Goal: Navigation & Orientation: Find specific page/section

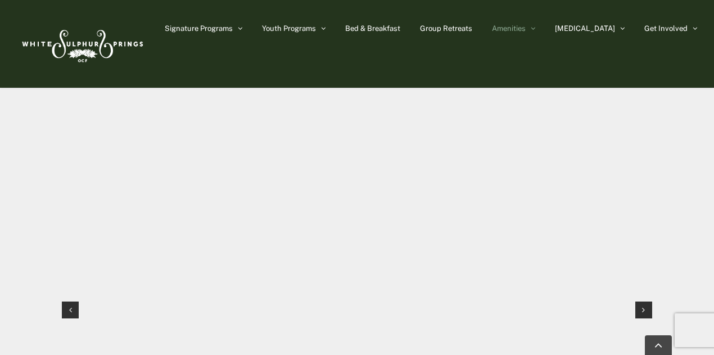
scroll to position [1066, 0]
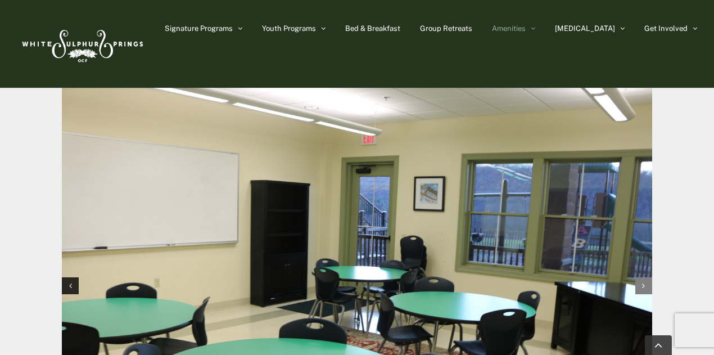
click at [640, 277] on div "Next slide" at bounding box center [644, 285] width 17 height 17
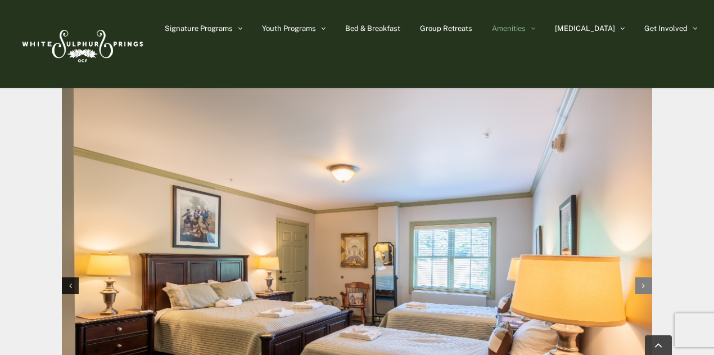
click at [640, 277] on div "Next slide" at bounding box center [644, 285] width 17 height 17
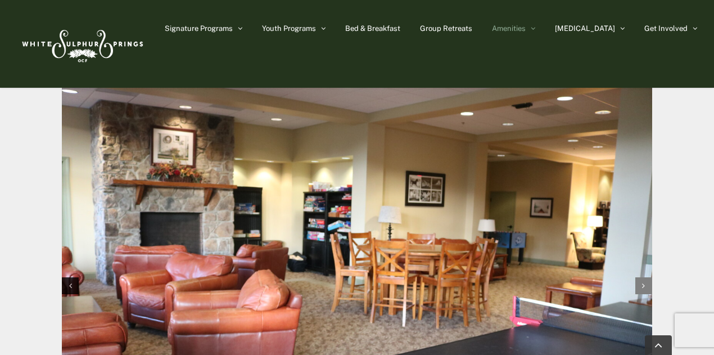
click at [640, 277] on div "Next slide" at bounding box center [644, 285] width 17 height 17
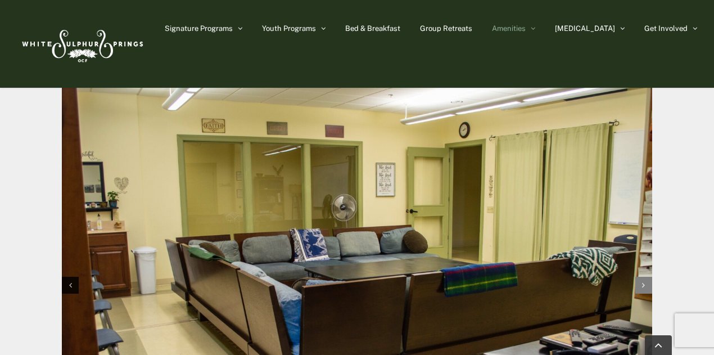
click at [640, 277] on div "Next slide" at bounding box center [644, 285] width 17 height 17
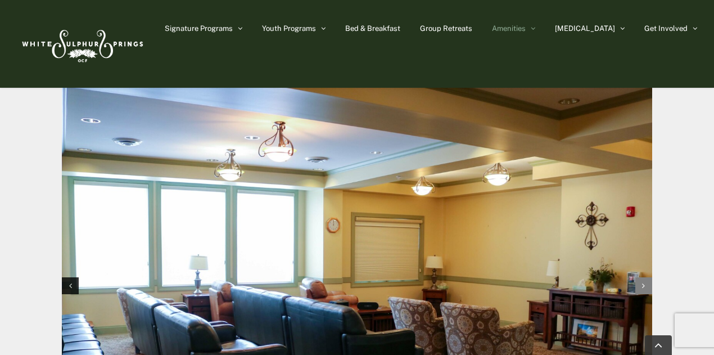
click at [640, 277] on div "Next slide" at bounding box center [644, 285] width 17 height 17
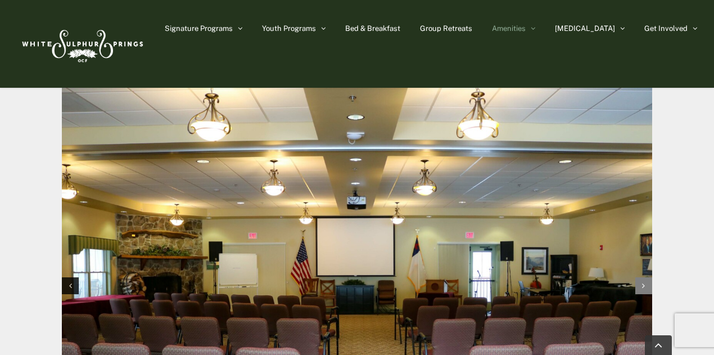
click at [640, 277] on div "Next slide" at bounding box center [644, 285] width 17 height 17
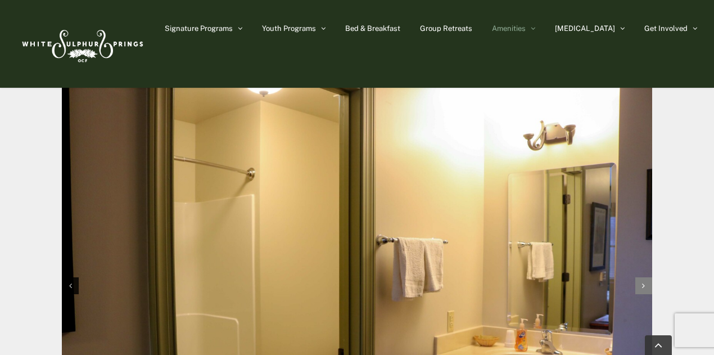
click at [640, 277] on div "Next slide" at bounding box center [644, 285] width 17 height 17
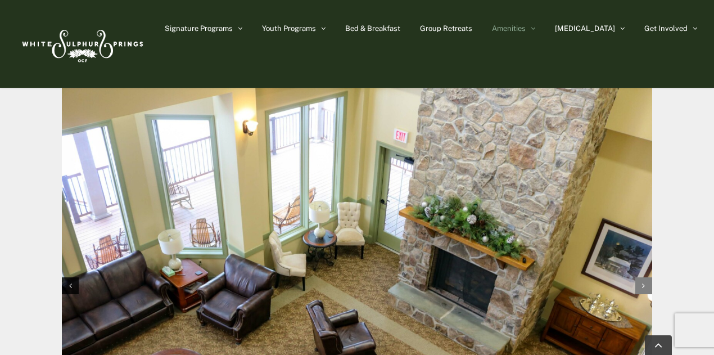
click at [640, 277] on div "Next slide" at bounding box center [644, 285] width 17 height 17
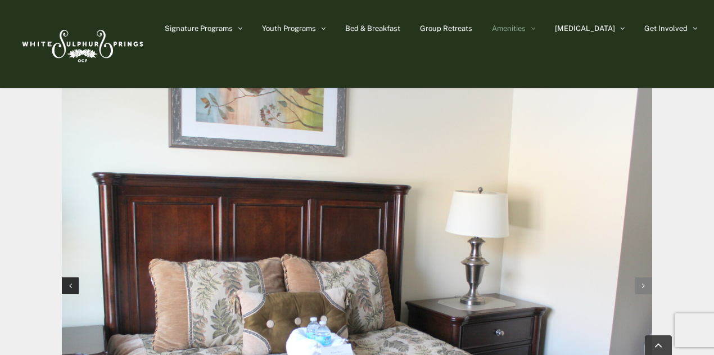
click at [640, 277] on div "Next slide" at bounding box center [644, 285] width 17 height 17
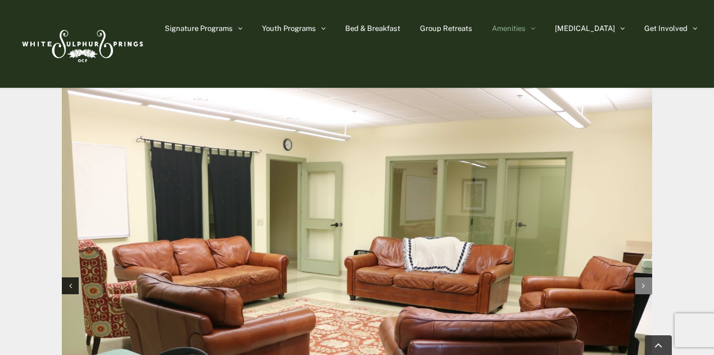
click at [640, 277] on div "Next slide" at bounding box center [644, 285] width 17 height 17
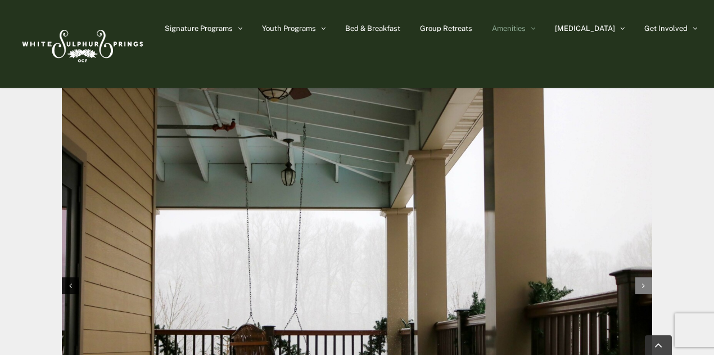
click at [640, 277] on div "Next slide" at bounding box center [644, 285] width 17 height 17
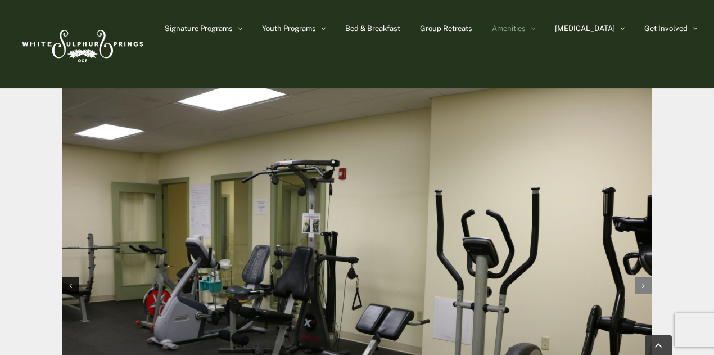
click at [640, 277] on div "Next slide" at bounding box center [644, 285] width 17 height 17
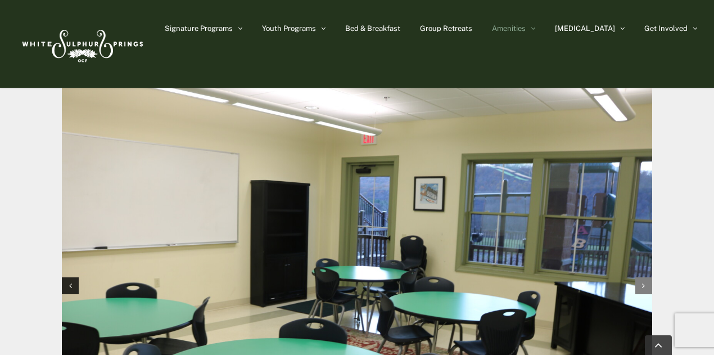
click at [640, 277] on div "Next slide" at bounding box center [644, 285] width 17 height 17
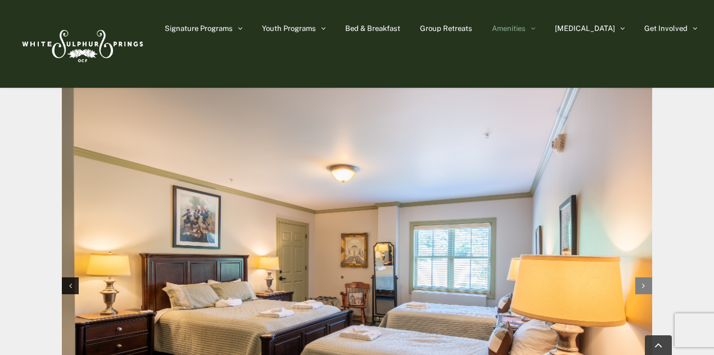
click at [640, 277] on div "Next slide" at bounding box center [644, 285] width 17 height 17
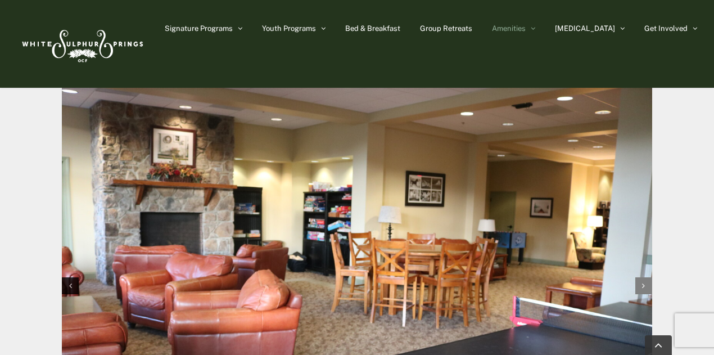
click at [640, 277] on div "Next slide" at bounding box center [644, 285] width 17 height 17
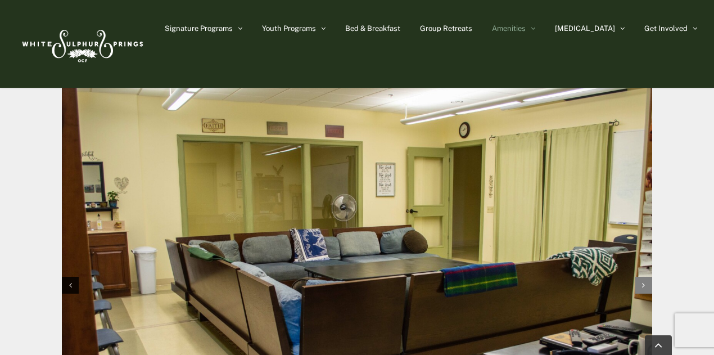
click at [640, 277] on div "Next slide" at bounding box center [644, 285] width 17 height 17
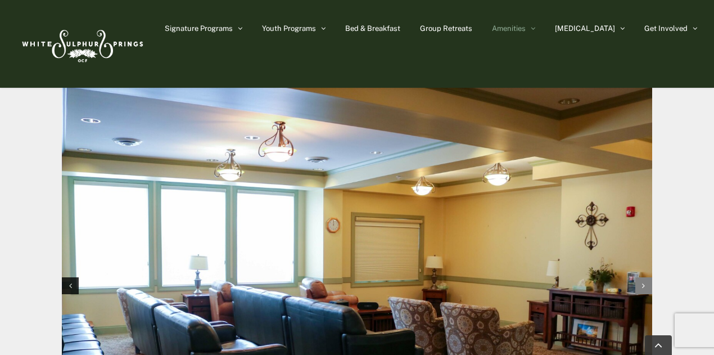
click at [640, 277] on div "Next slide" at bounding box center [644, 285] width 17 height 17
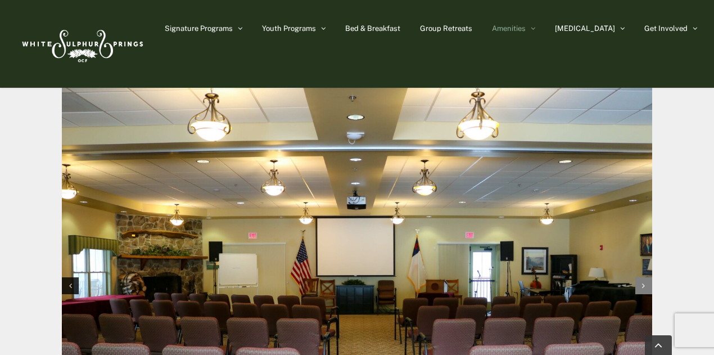
click at [640, 277] on div "Next slide" at bounding box center [644, 285] width 17 height 17
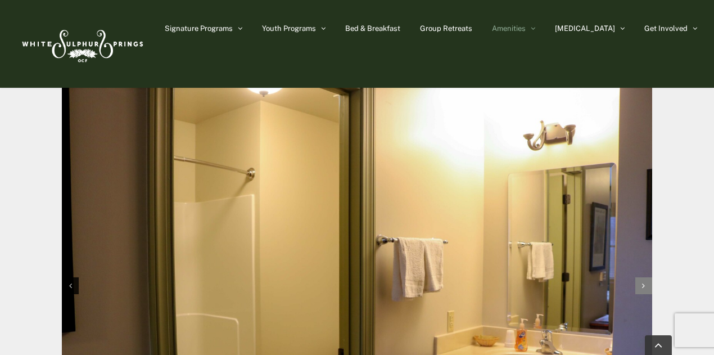
click at [640, 277] on div "Next slide" at bounding box center [644, 285] width 17 height 17
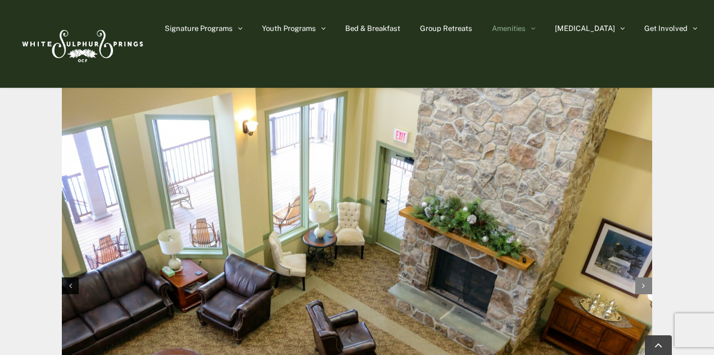
click at [640, 277] on div "Next slide" at bounding box center [644, 285] width 17 height 17
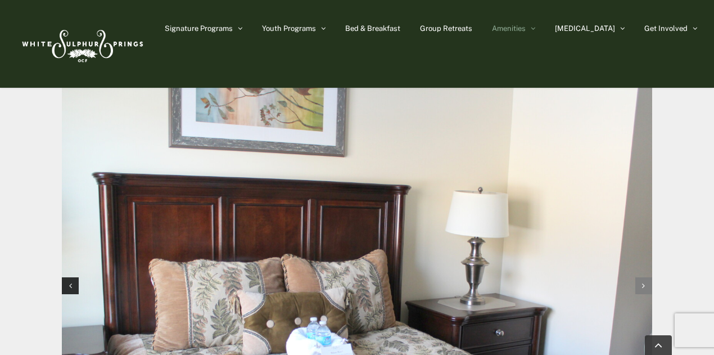
click at [640, 277] on div "Next slide" at bounding box center [644, 285] width 17 height 17
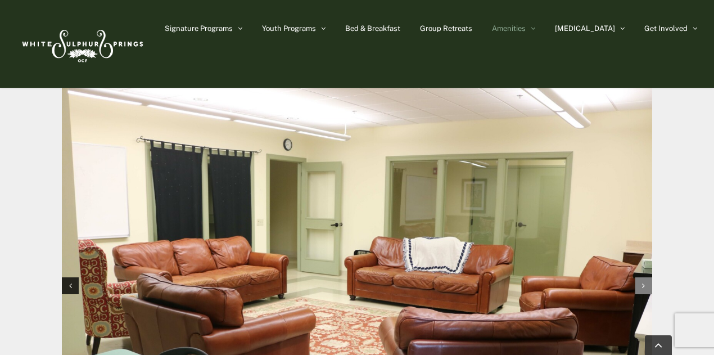
click at [640, 277] on div "Next slide" at bounding box center [644, 285] width 17 height 17
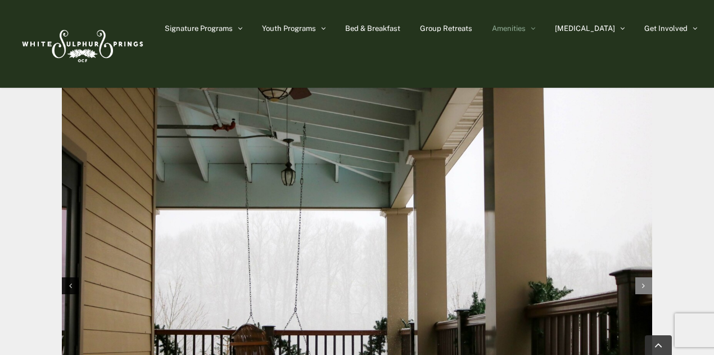
click at [640, 277] on div "Next slide" at bounding box center [644, 285] width 17 height 17
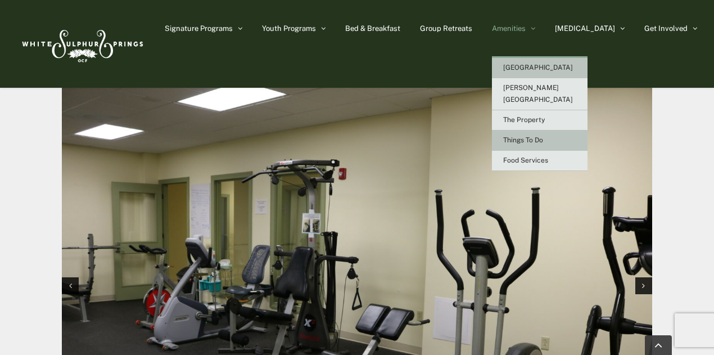
click at [543, 136] on span "Things To Do" at bounding box center [523, 140] width 40 height 8
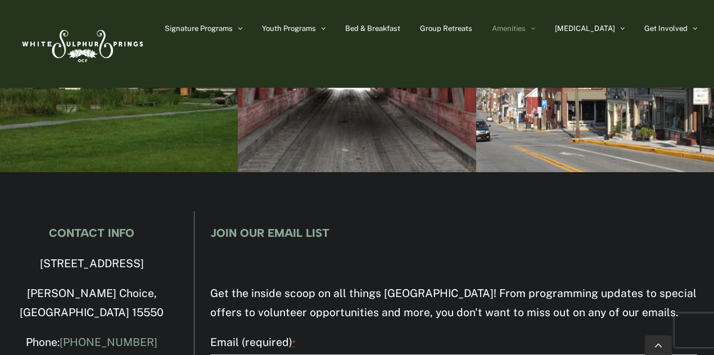
scroll to position [4054, 0]
